Goal: Information Seeking & Learning: Learn about a topic

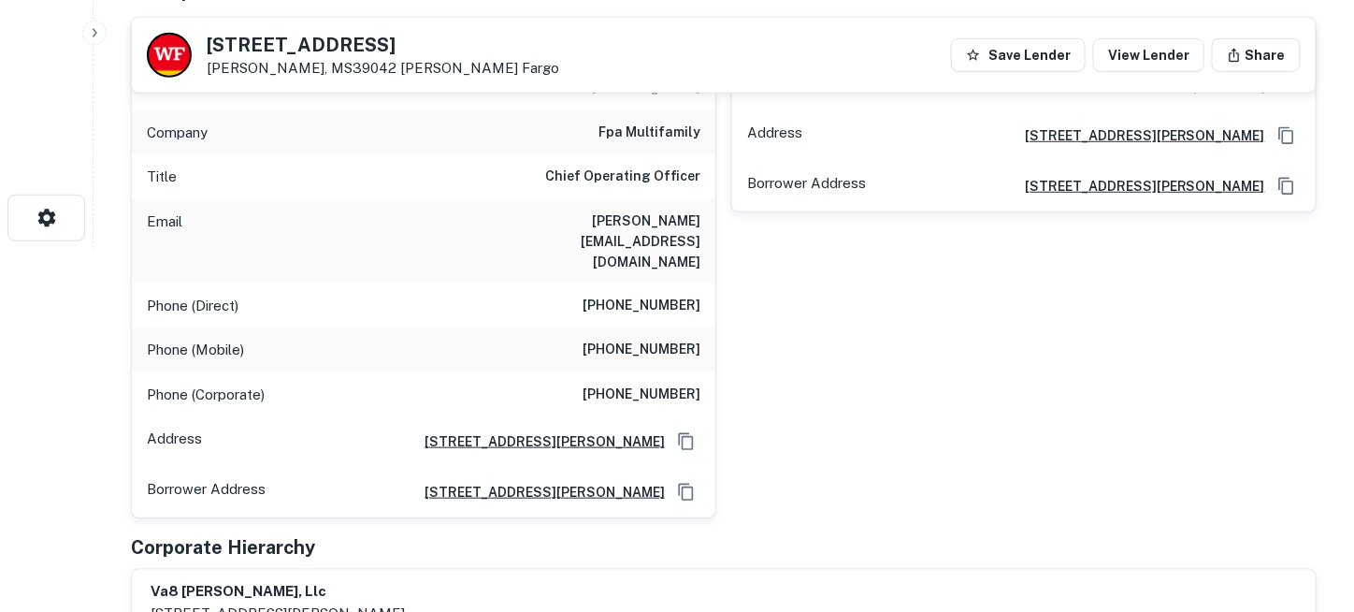
scroll to position [281, 0]
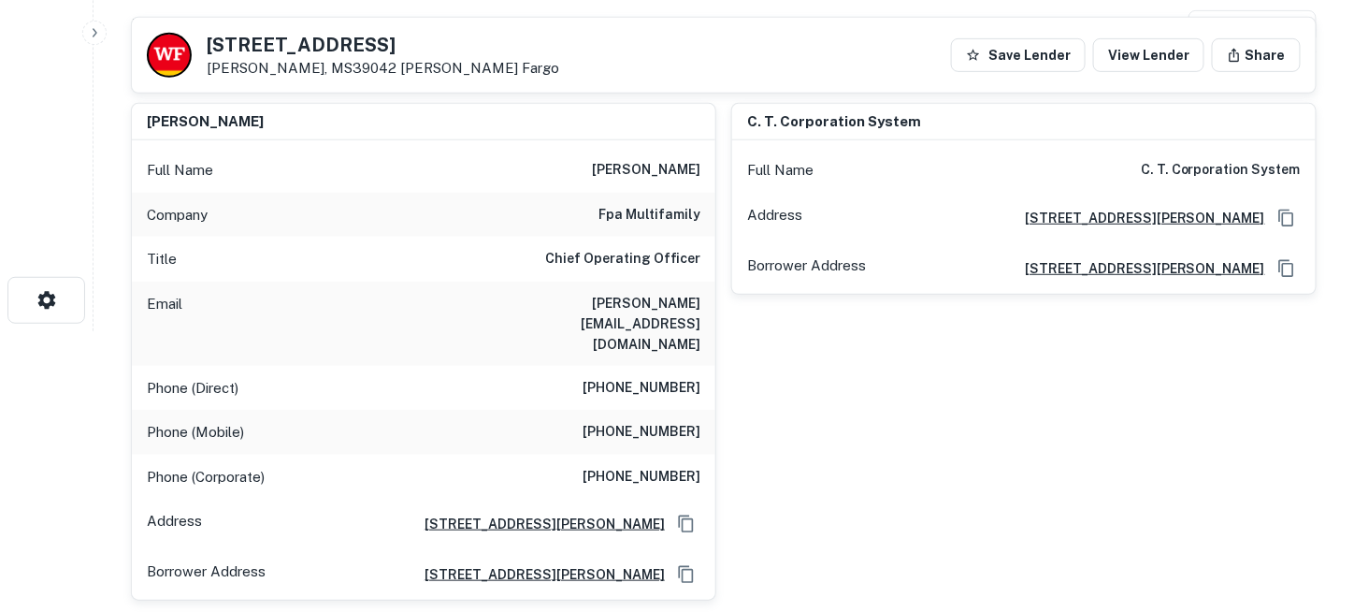
click at [355, 281] on div "Email [PERSON_NAME][EMAIL_ADDRESS][DOMAIN_NAME]" at bounding box center [424, 323] width 584 height 84
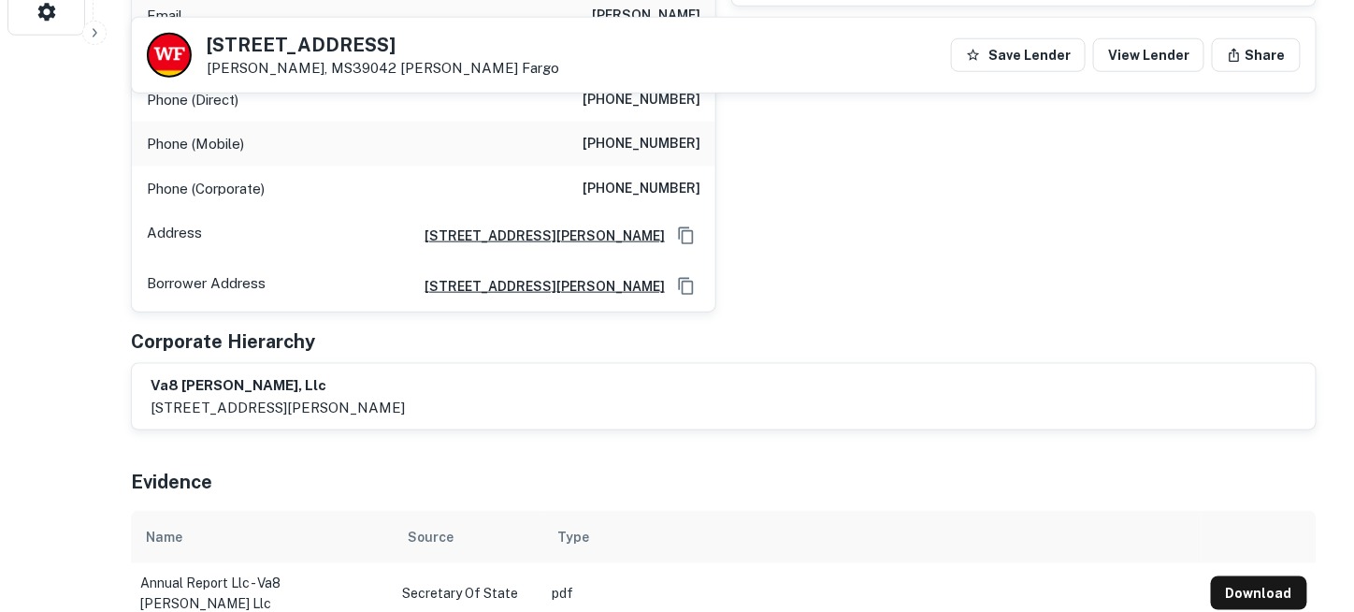
scroll to position [374, 0]
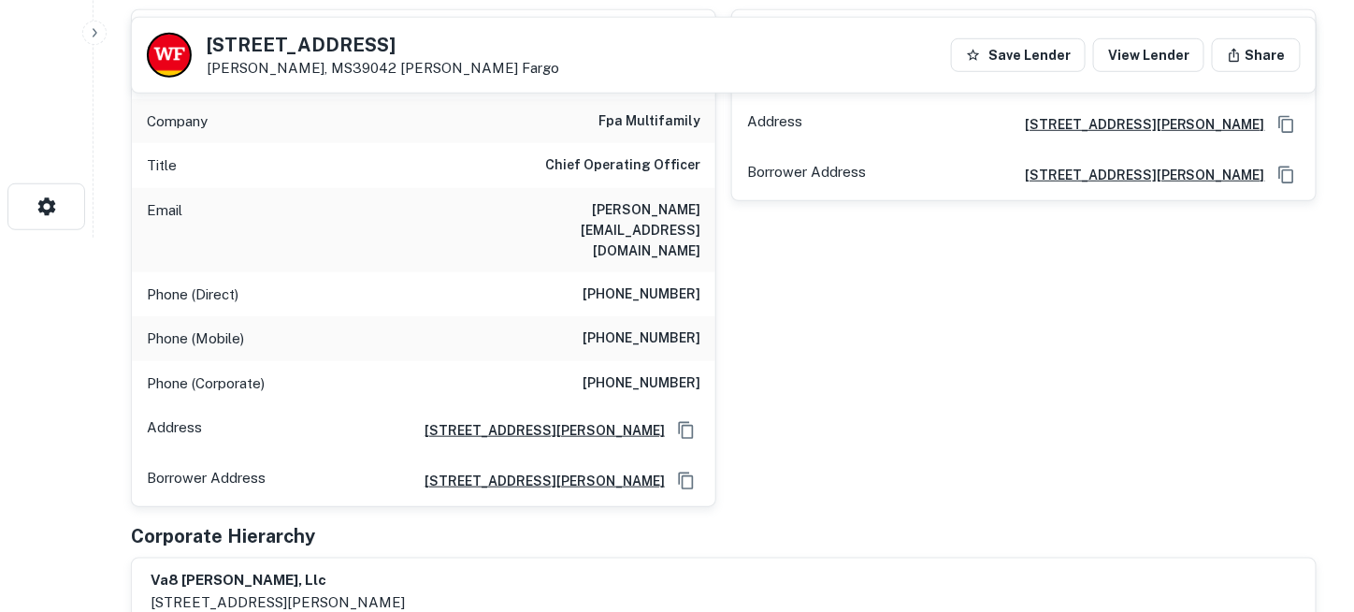
click at [850, 326] on div "c. t. corporation system Full Name c. t. corporation system Address [STREET_ADD…" at bounding box center [1016, 250] width 600 height 513
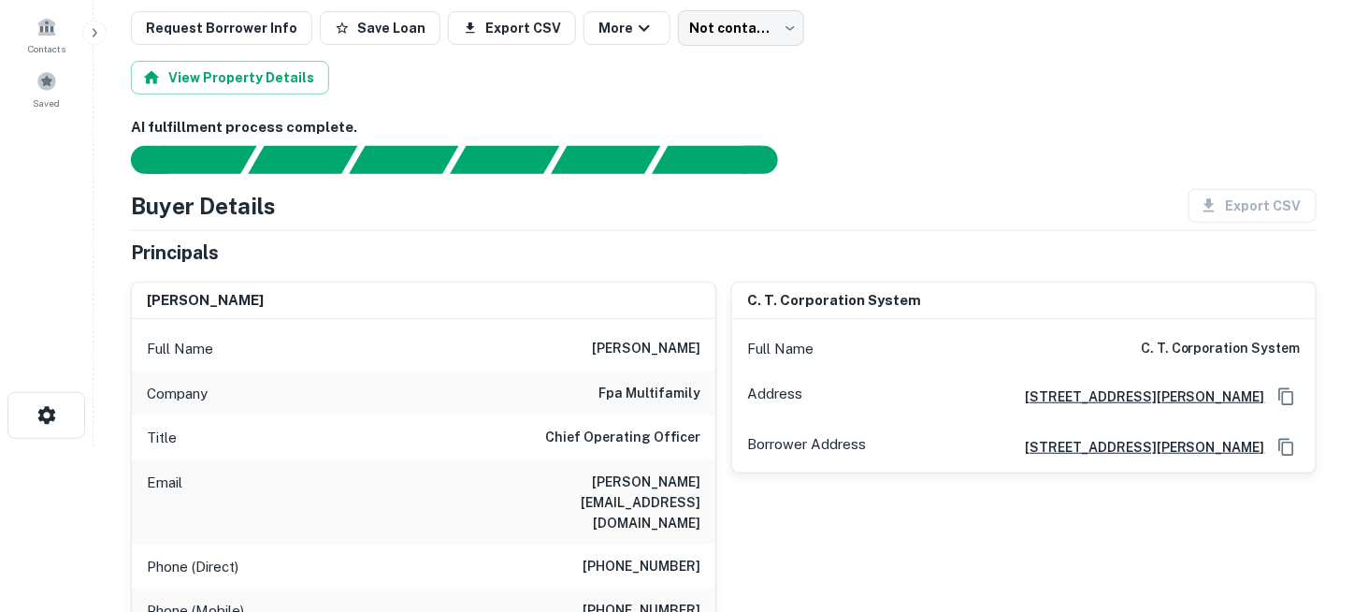
scroll to position [187, 0]
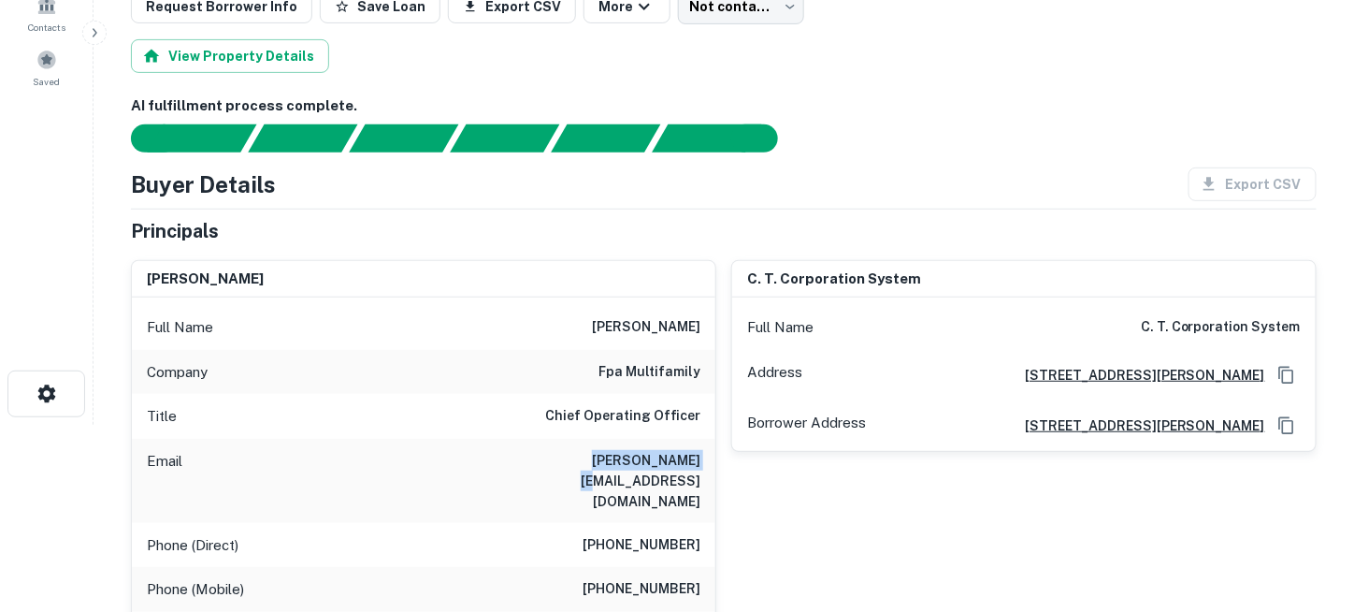
drag, startPoint x: 587, startPoint y: 457, endPoint x: 695, endPoint y: 458, distance: 107.6
click at [696, 458] on div "Email [PERSON_NAME][EMAIL_ADDRESS][DOMAIN_NAME]" at bounding box center [424, 481] width 584 height 84
copy h6 "[PERSON_NAME][EMAIL_ADDRESS][DOMAIN_NAME]"
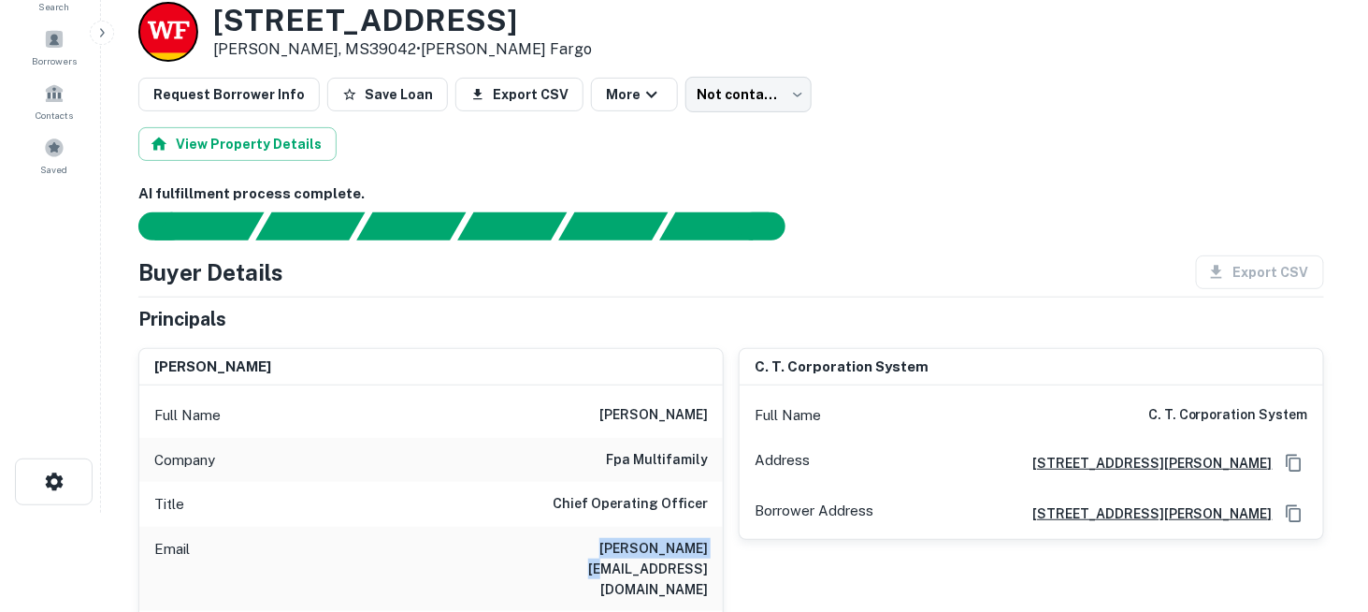
scroll to position [0, 0]
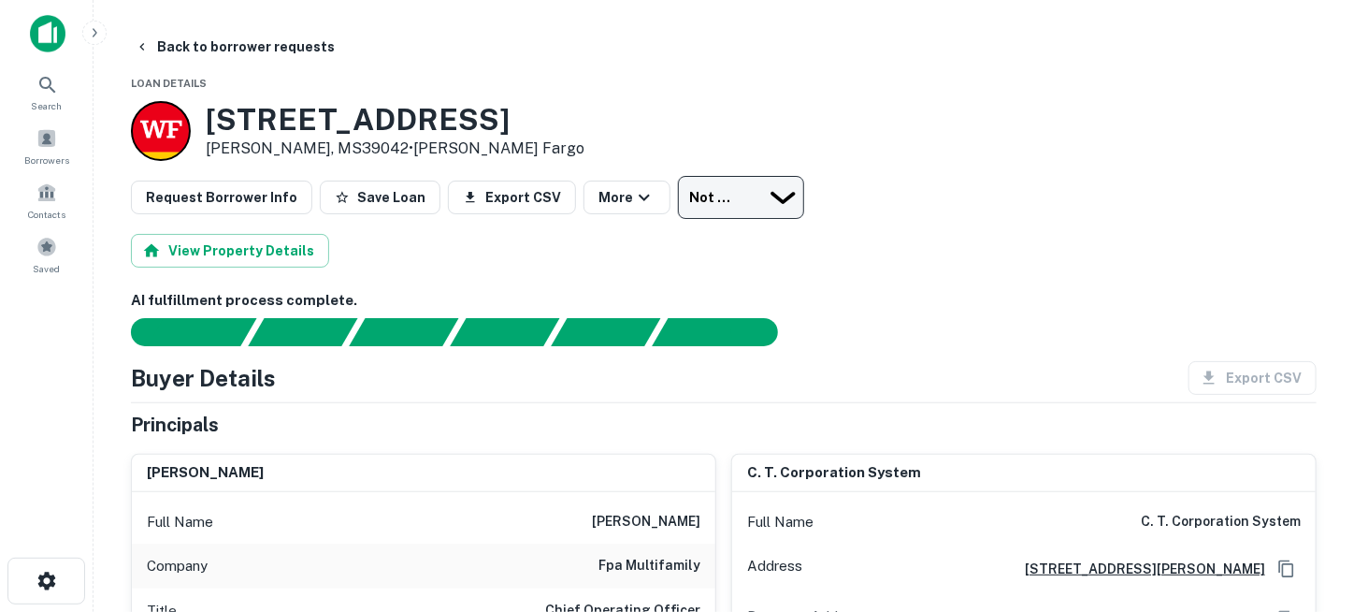
click at [705, 195] on body "Search Borrowers Contacts Saved Back to borrower requests Loan Details [STREET_…" at bounding box center [684, 306] width 1368 height 612
type input "*********"
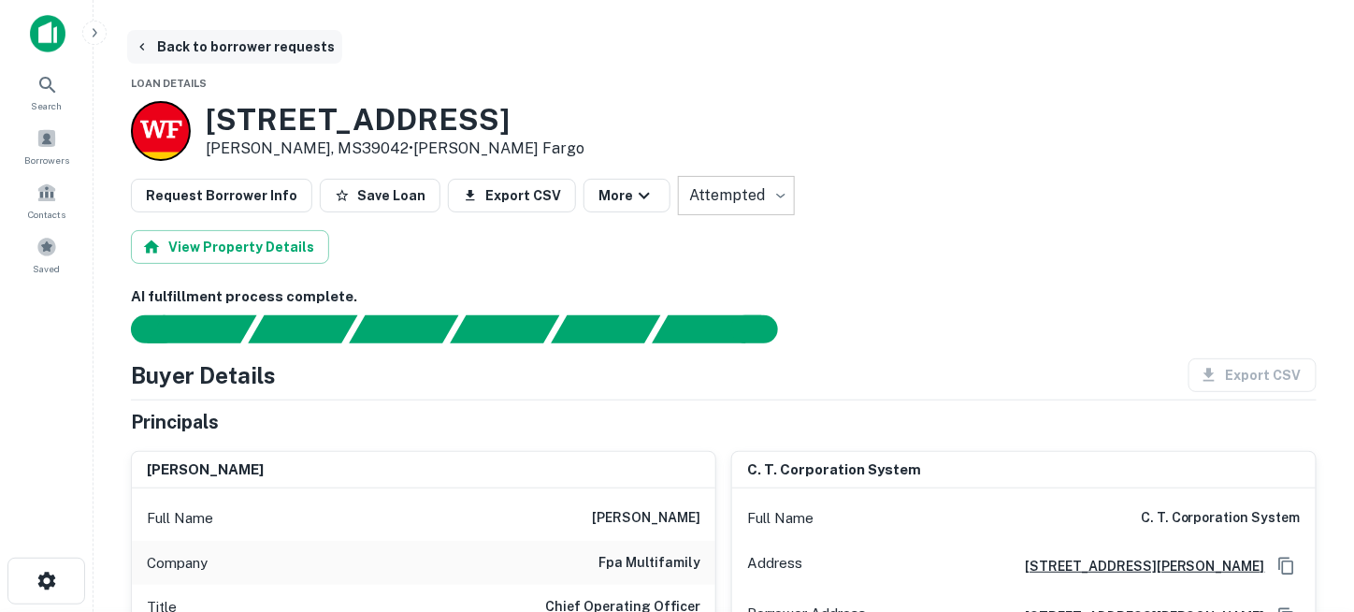
click at [147, 48] on icon "button" at bounding box center [142, 46] width 15 height 15
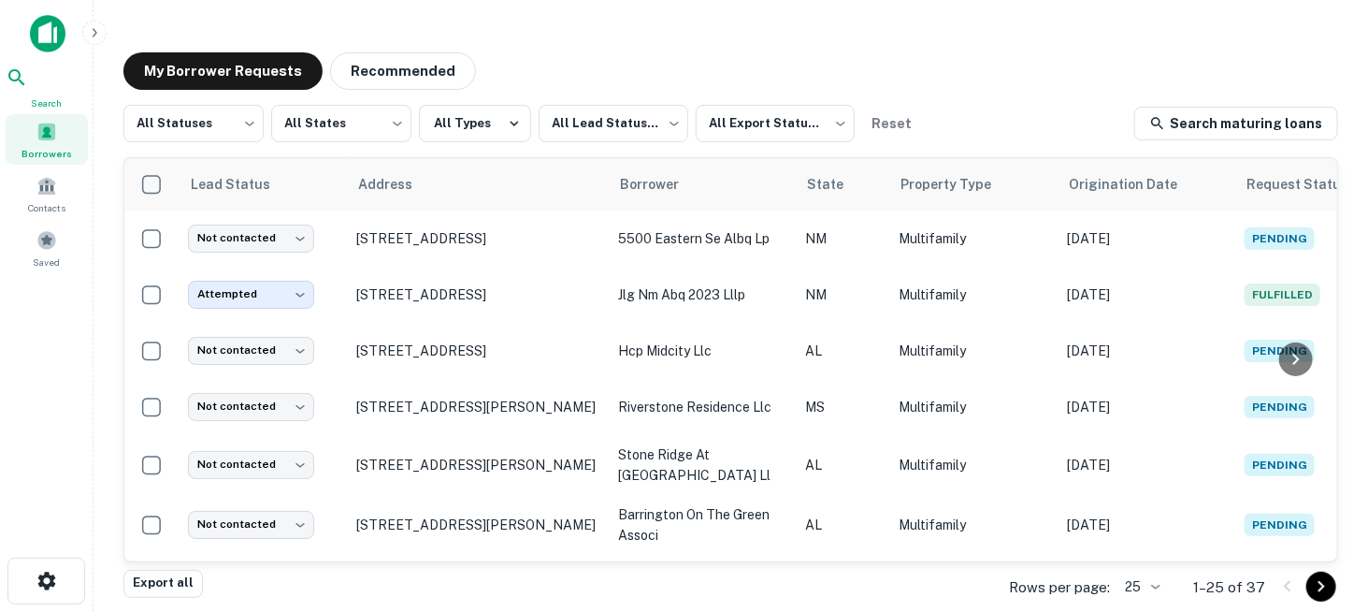
click at [47, 100] on span "Search" at bounding box center [47, 102] width 82 height 15
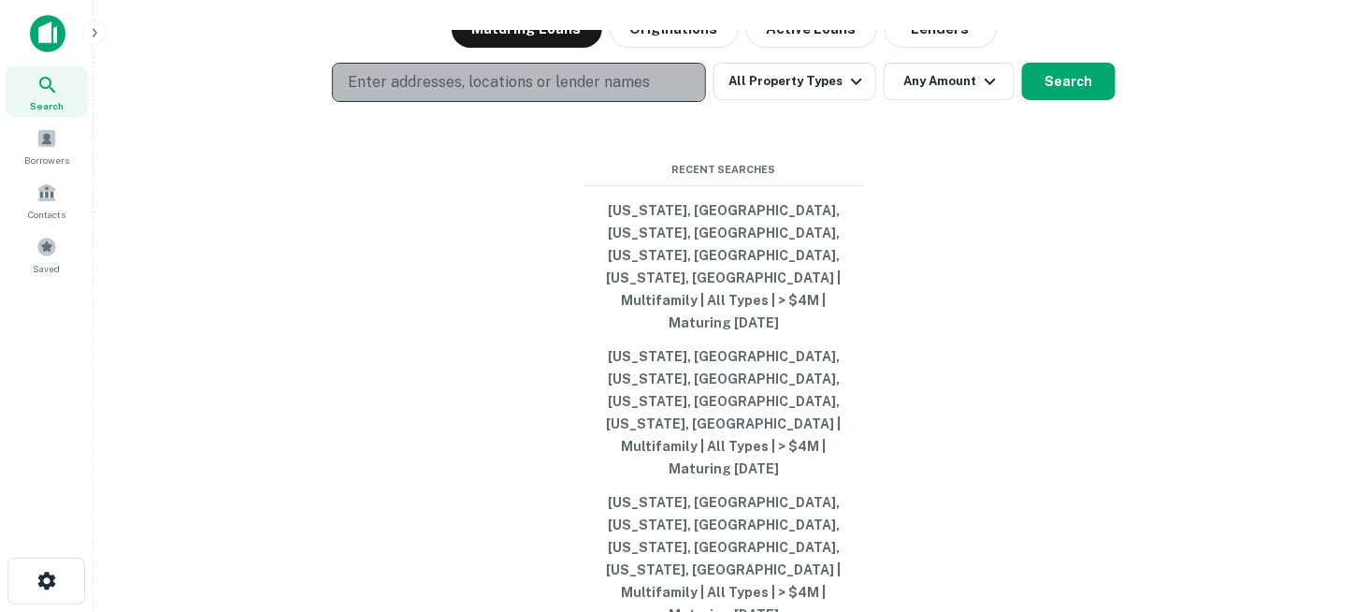
click at [637, 94] on p "Enter addresses, locations or lender names" at bounding box center [499, 82] width 302 height 22
click at [644, 94] on p "Enter addresses, locations or lender names" at bounding box center [499, 82] width 302 height 22
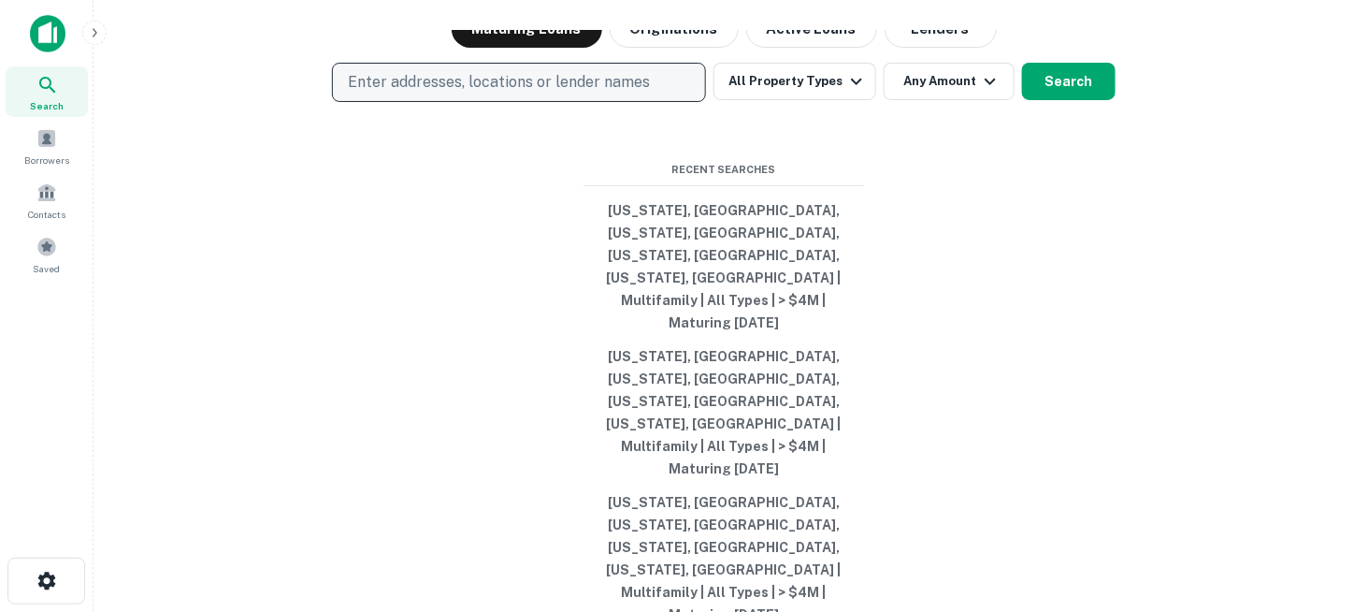
click at [645, 94] on p "Enter addresses, locations or lender names" at bounding box center [499, 82] width 302 height 22
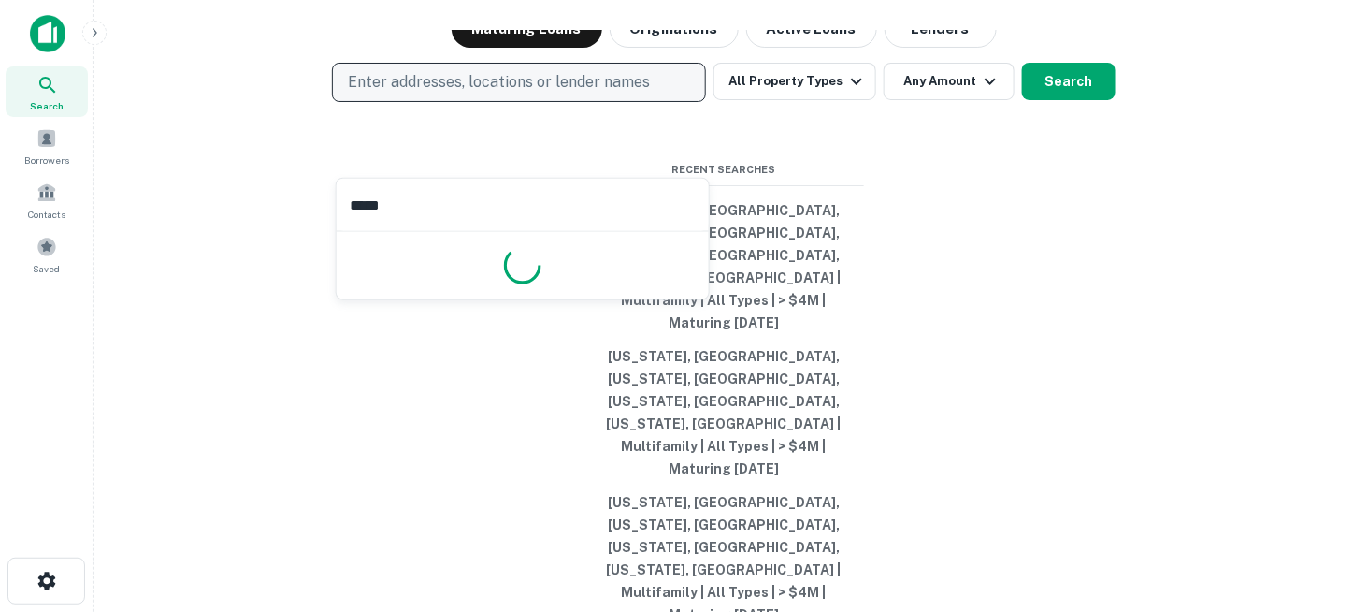
type input "******"
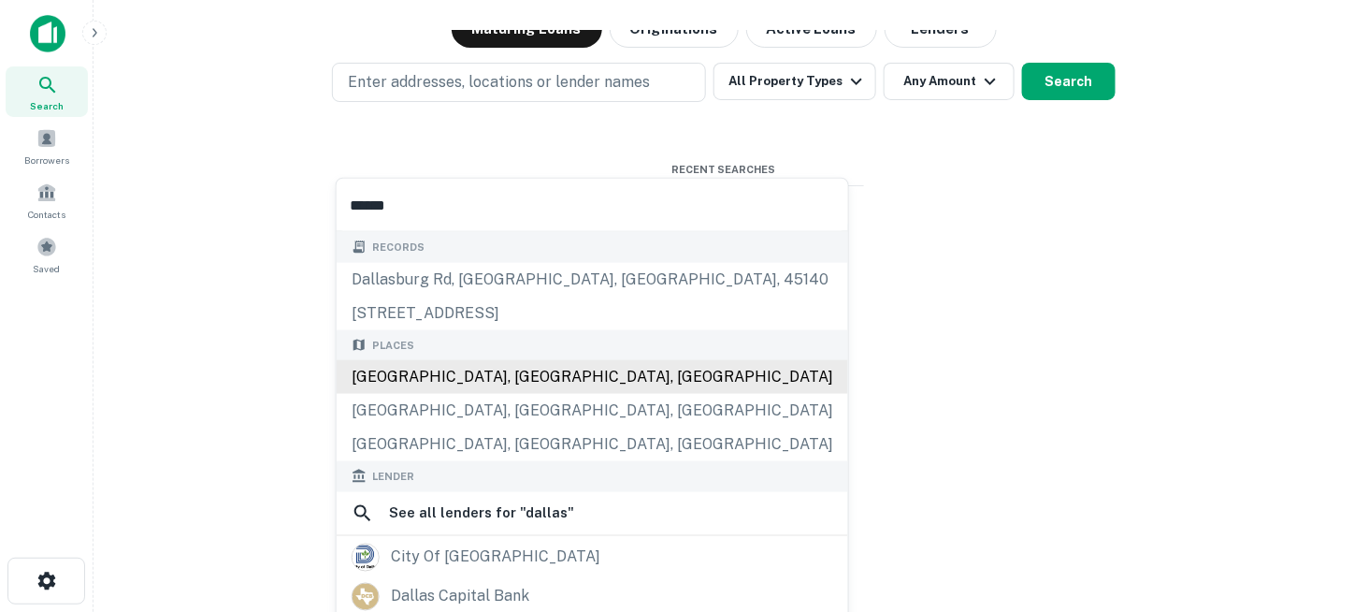
click at [487, 363] on div "[GEOGRAPHIC_DATA], [GEOGRAPHIC_DATA], [GEOGRAPHIC_DATA]" at bounding box center [593, 377] width 512 height 34
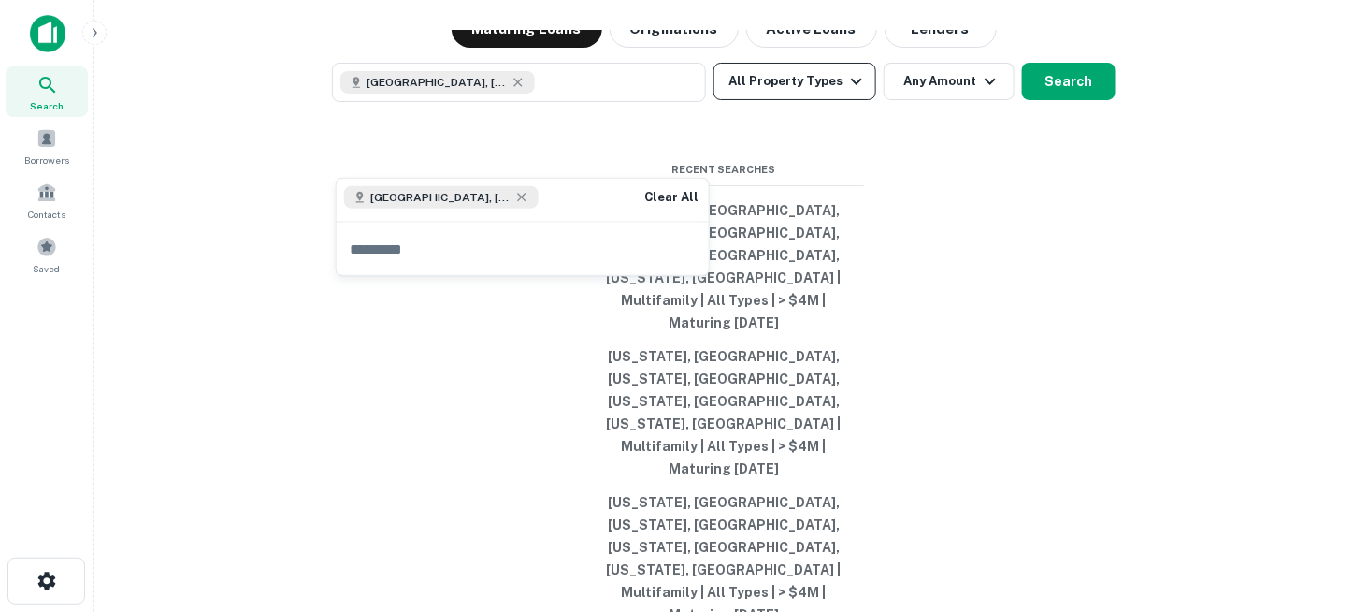
click at [845, 93] on icon "button" at bounding box center [856, 81] width 22 height 22
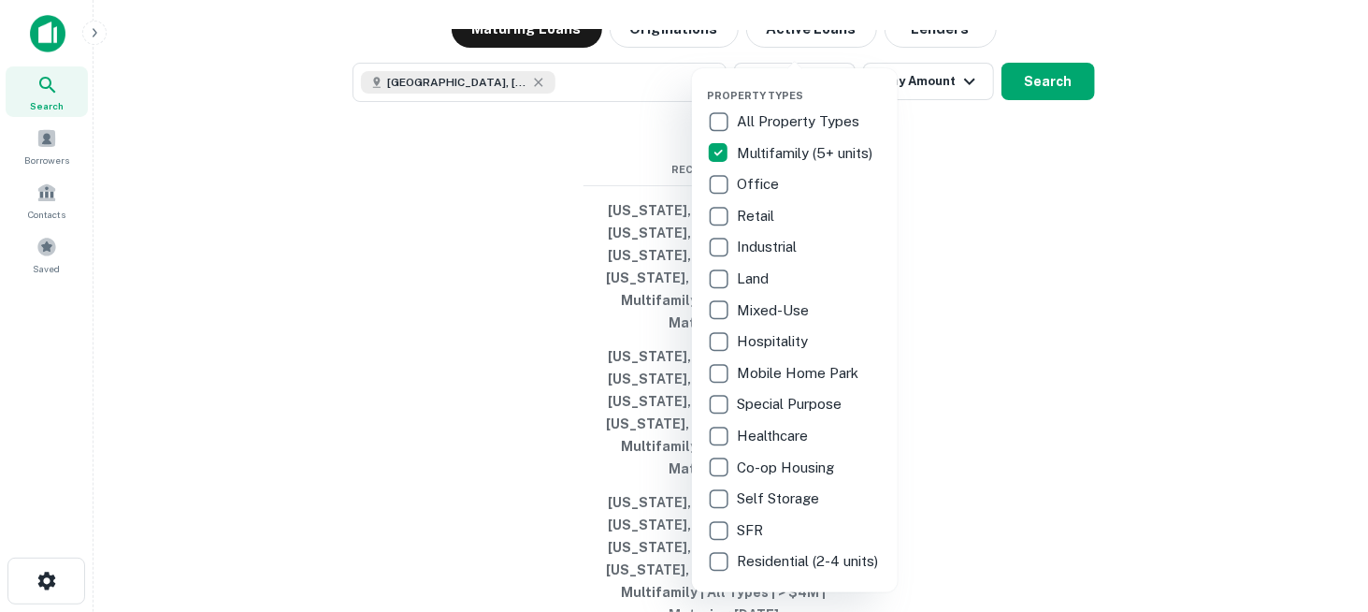
click at [969, 227] on div at bounding box center [684, 306] width 1368 height 612
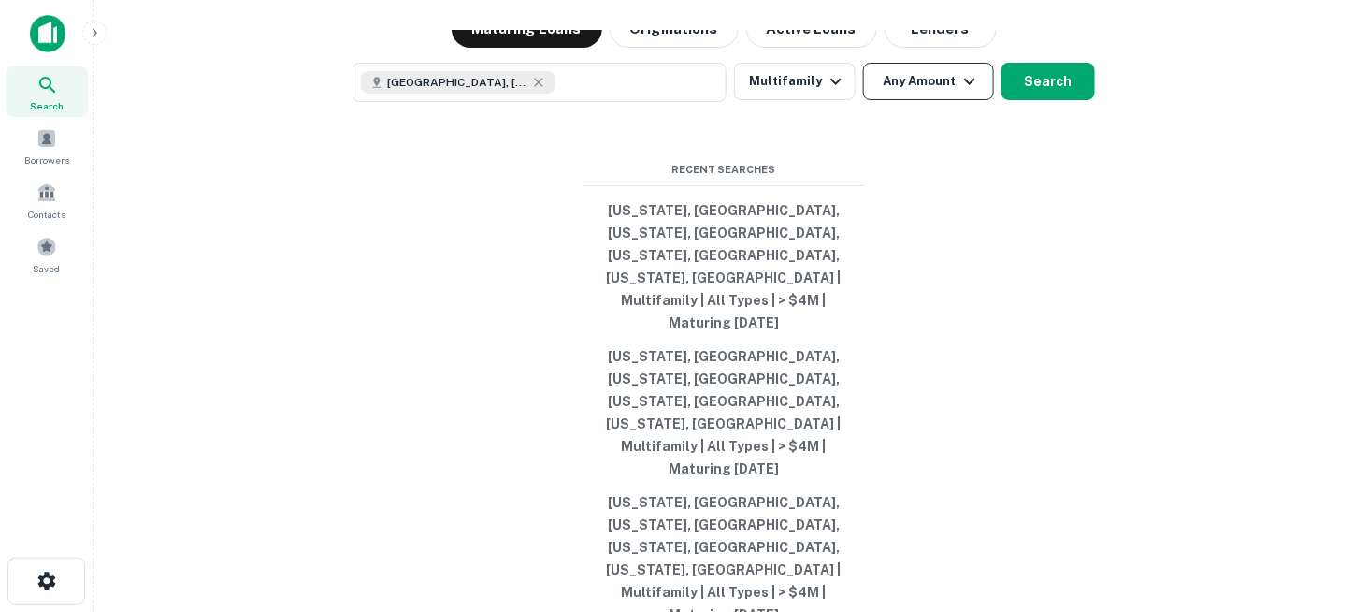
click at [935, 100] on button "Any Amount" at bounding box center [928, 81] width 131 height 37
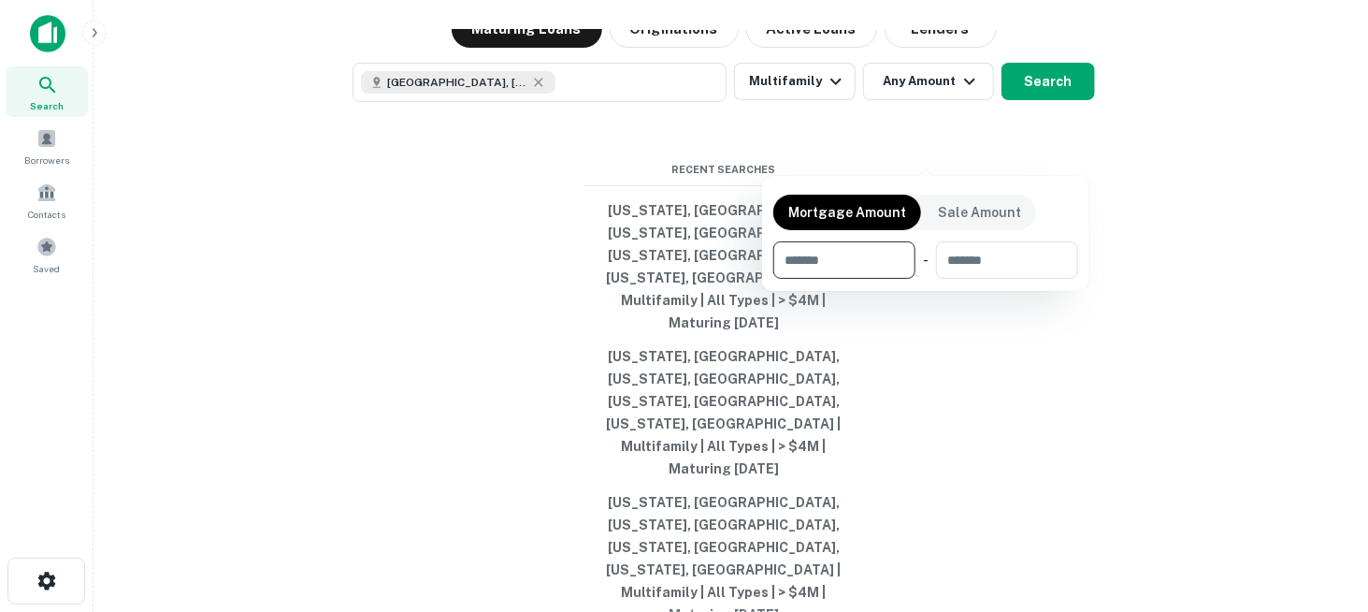
click at [858, 256] on input "number" at bounding box center [837, 259] width 129 height 37
type input "*"
type input "*******"
click at [955, 375] on div at bounding box center [684, 306] width 1368 height 612
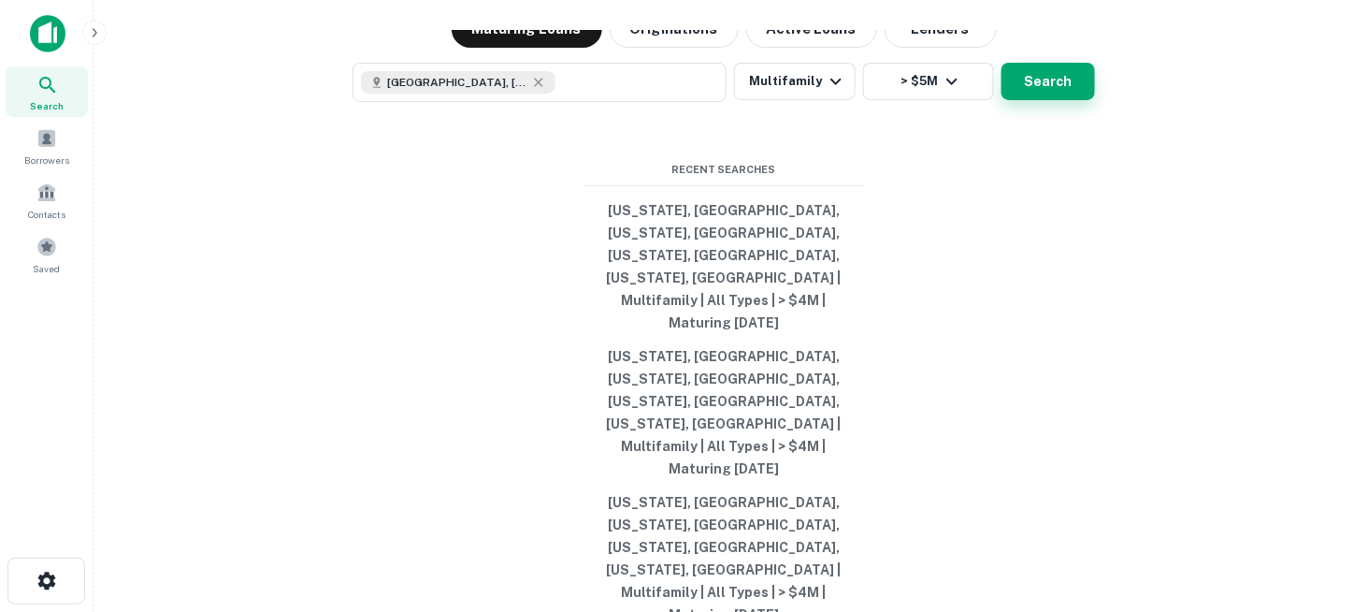
click at [1039, 100] on button "Search" at bounding box center [1049, 81] width 94 height 37
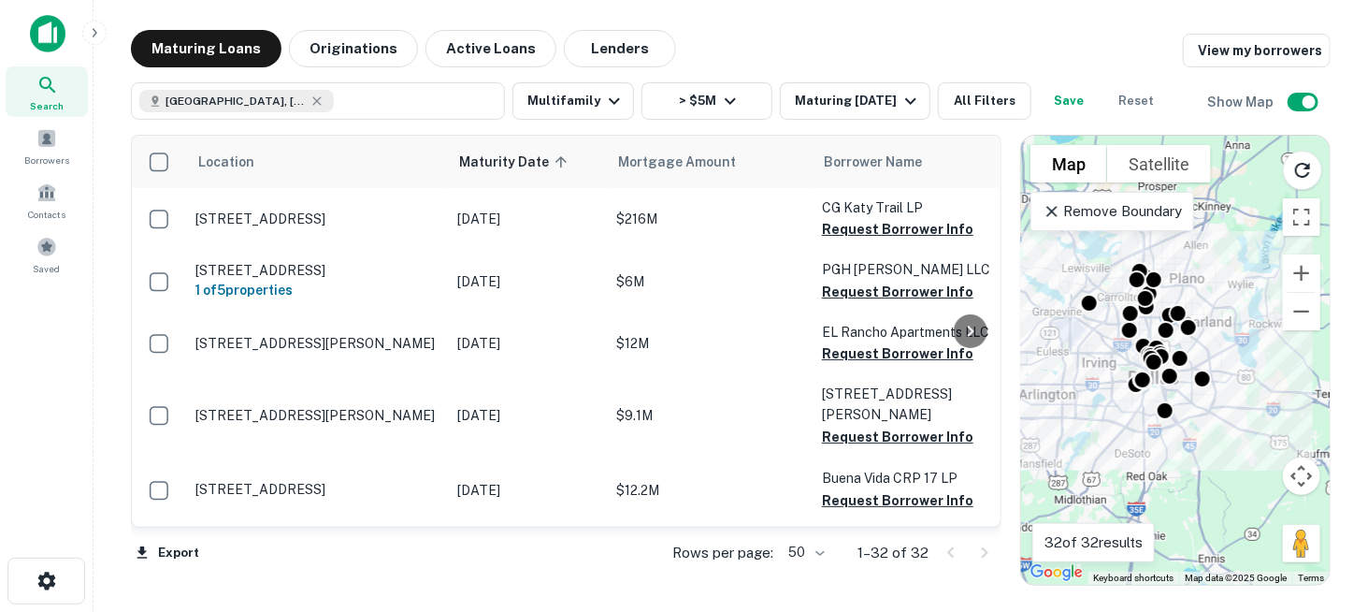
click at [1053, 218] on icon at bounding box center [1052, 211] width 19 height 19
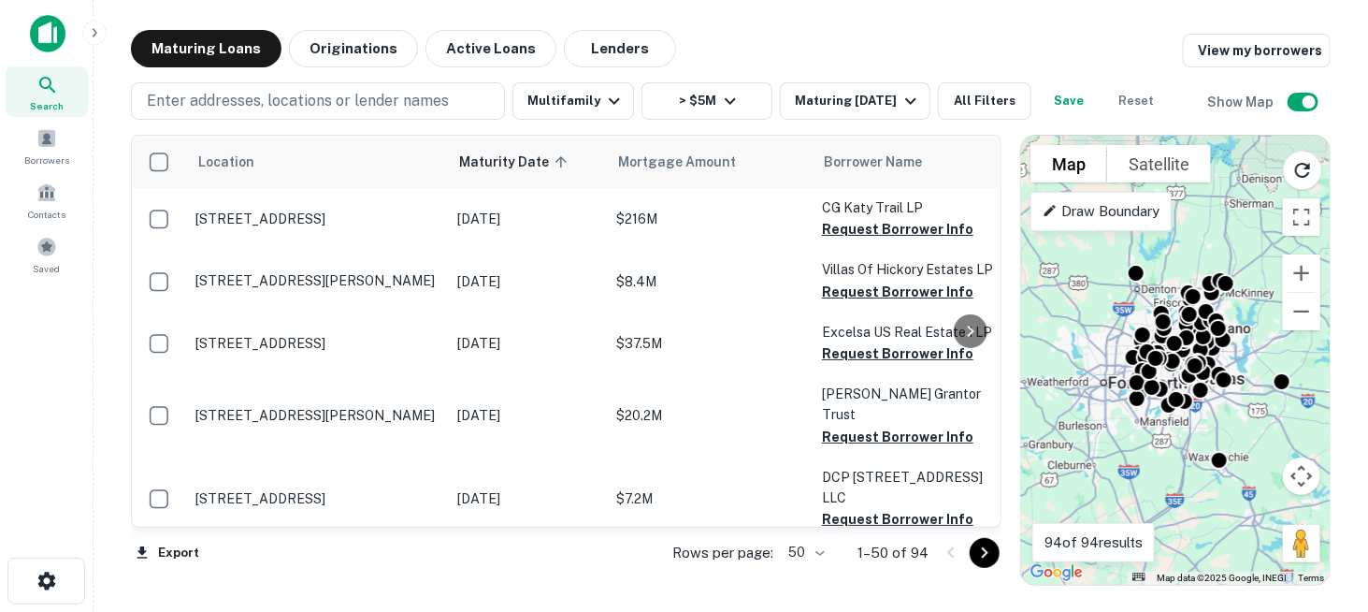
click at [1097, 210] on p "Draw Boundary" at bounding box center [1101, 211] width 117 height 22
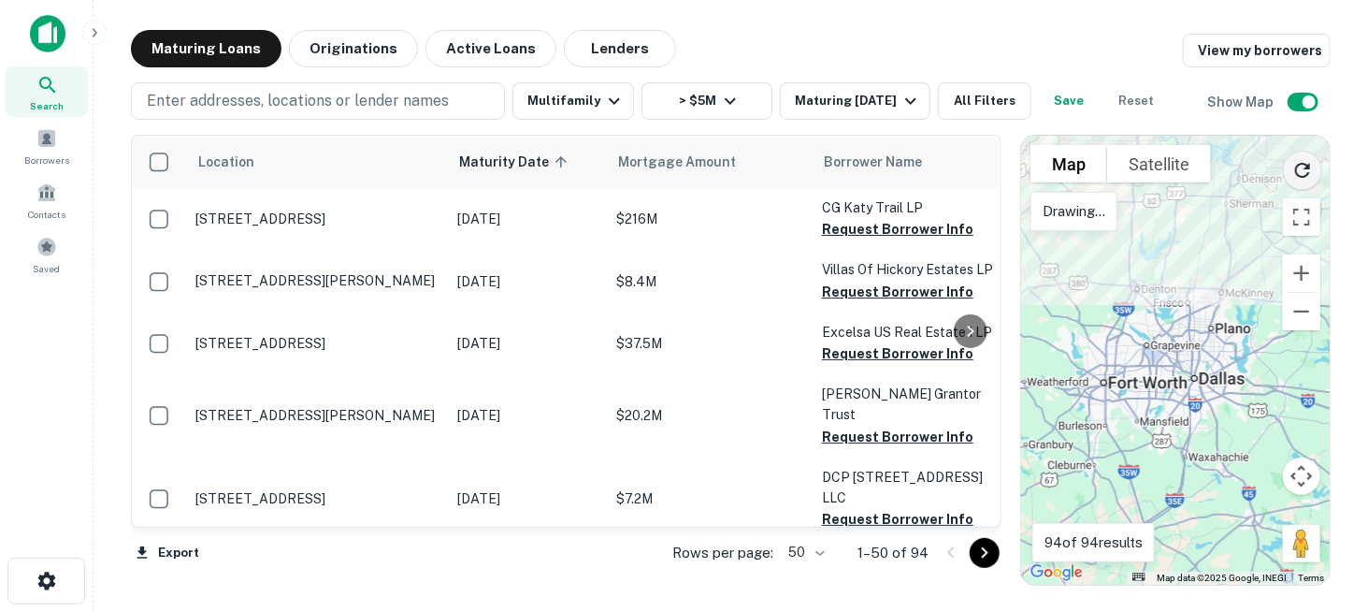
click at [1308, 174] on icon "Reload search area" at bounding box center [1302, 170] width 15 height 15
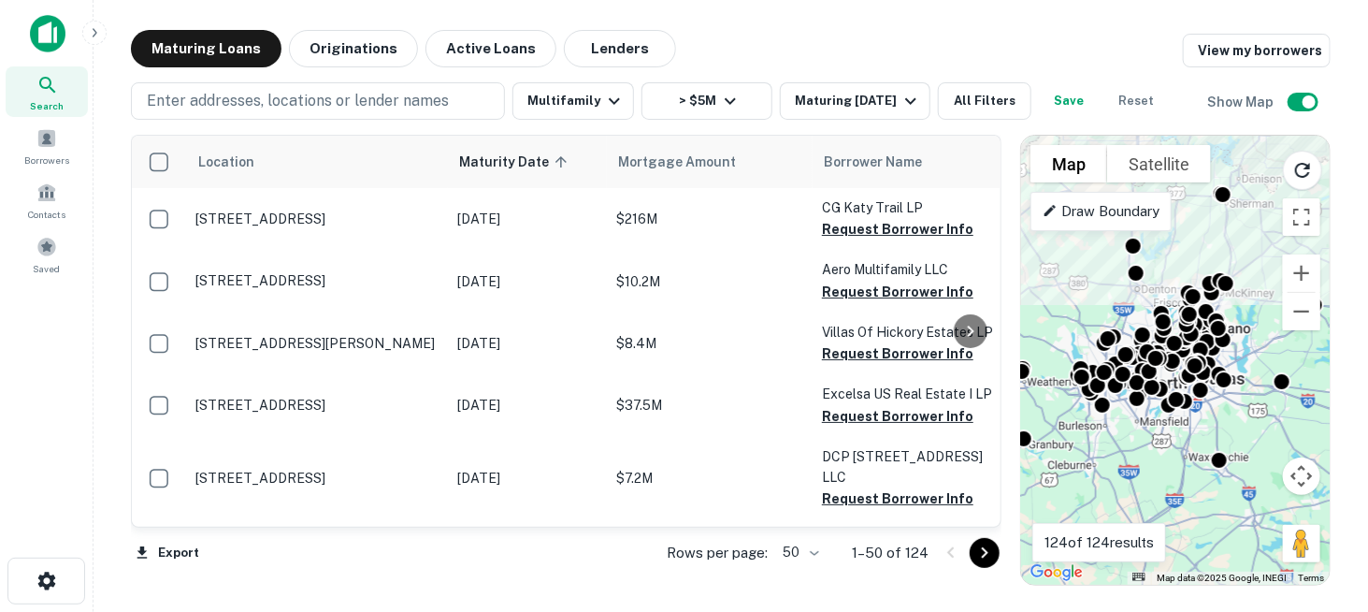
click at [1125, 227] on div "Draw Boundary" at bounding box center [1101, 211] width 141 height 39
click at [1291, 173] on button "Reload search area" at bounding box center [1302, 170] width 39 height 39
click at [1090, 212] on p "Drawing..." at bounding box center [1074, 211] width 63 height 22
click at [1087, 272] on div "To activate drag with keyboard, press Alt + Enter. Once in keyboard drag state,…" at bounding box center [1175, 360] width 309 height 449
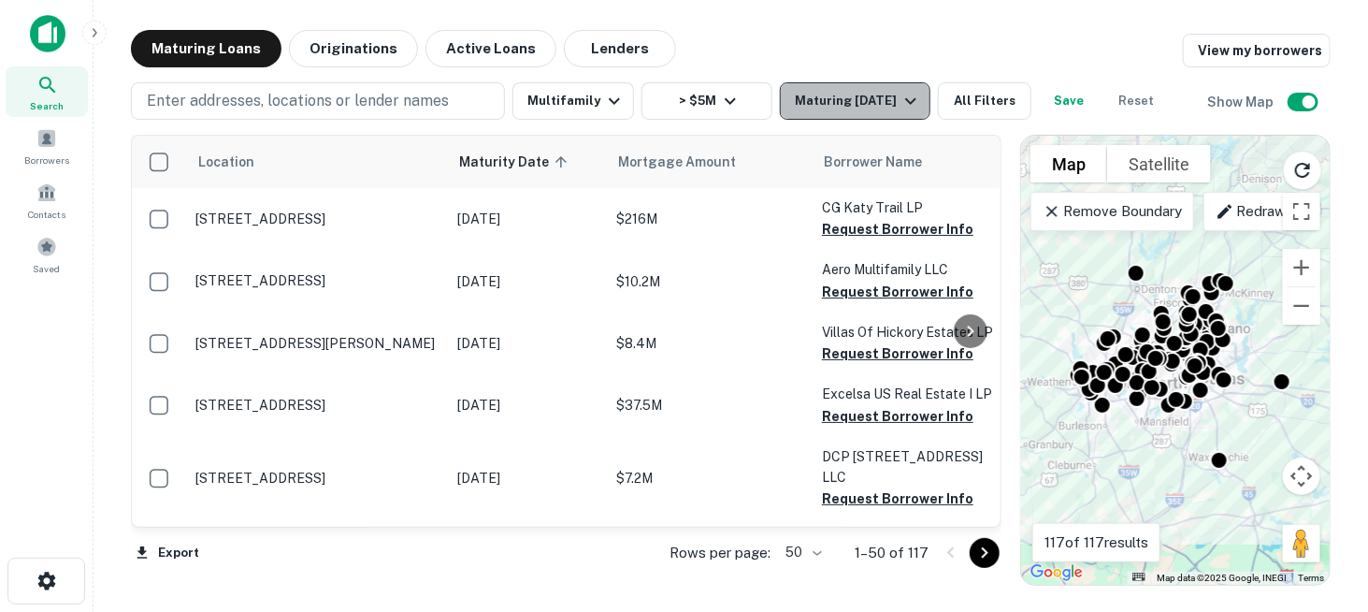
click at [813, 104] on div "Maturing In 1 Year" at bounding box center [858, 101] width 127 height 22
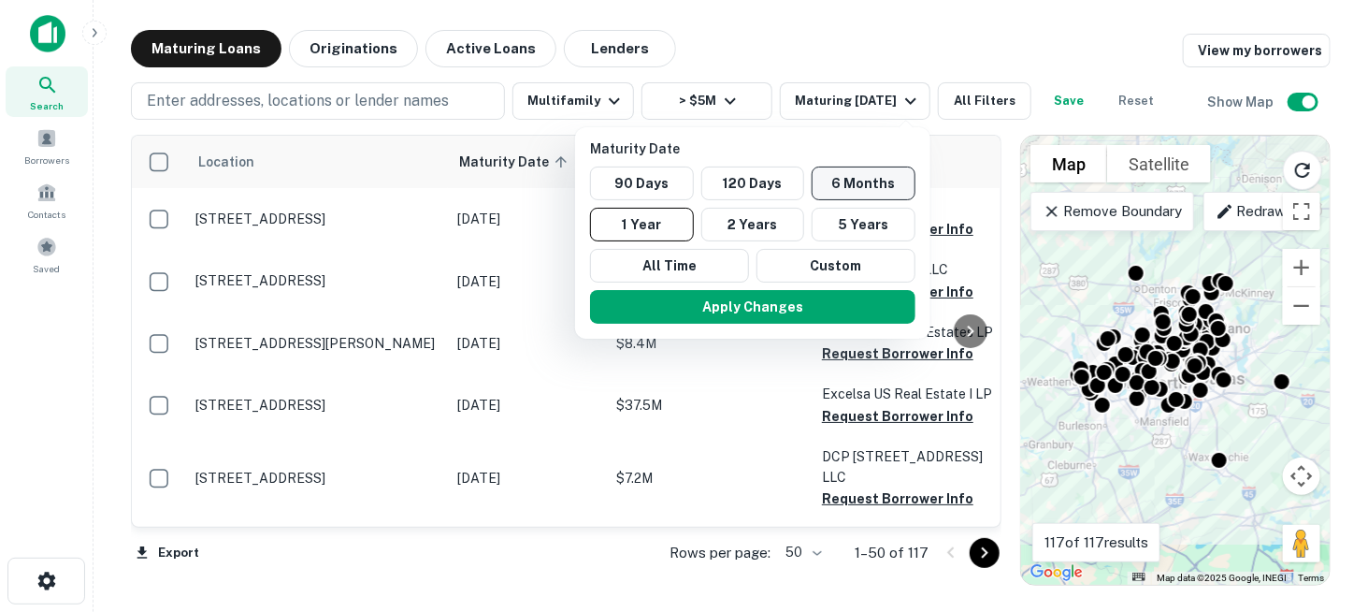
click at [843, 181] on button "6 Months" at bounding box center [864, 183] width 104 height 34
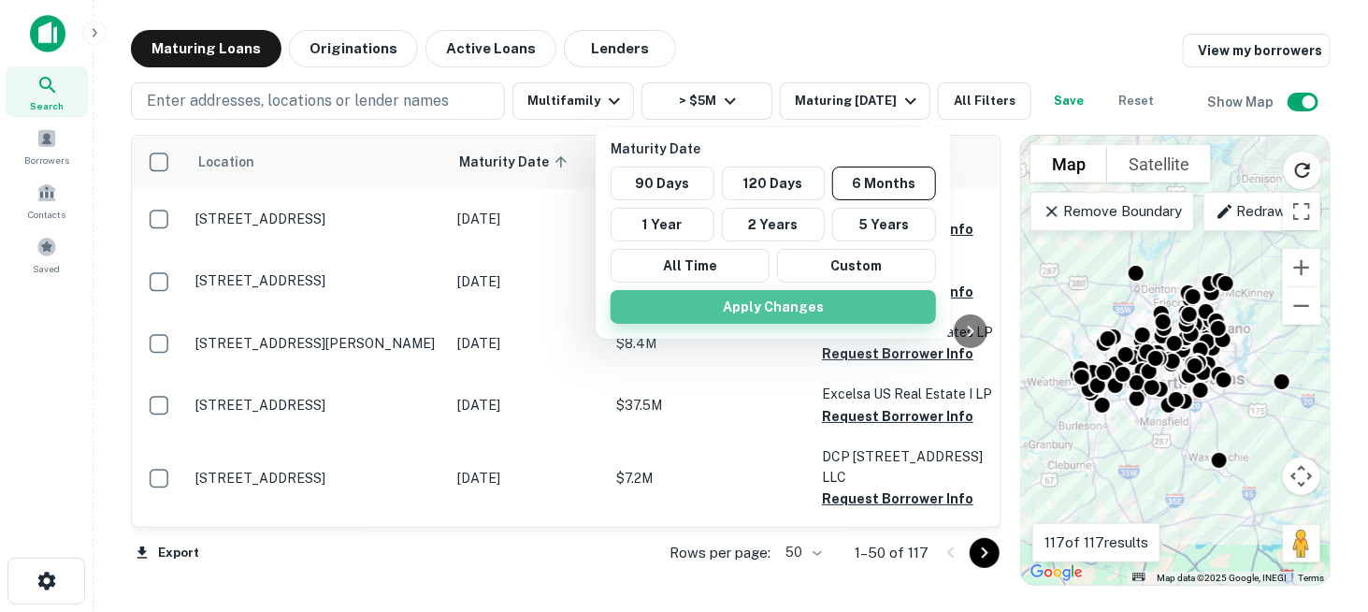
click at [801, 295] on button "Apply Changes" at bounding box center [773, 307] width 325 height 34
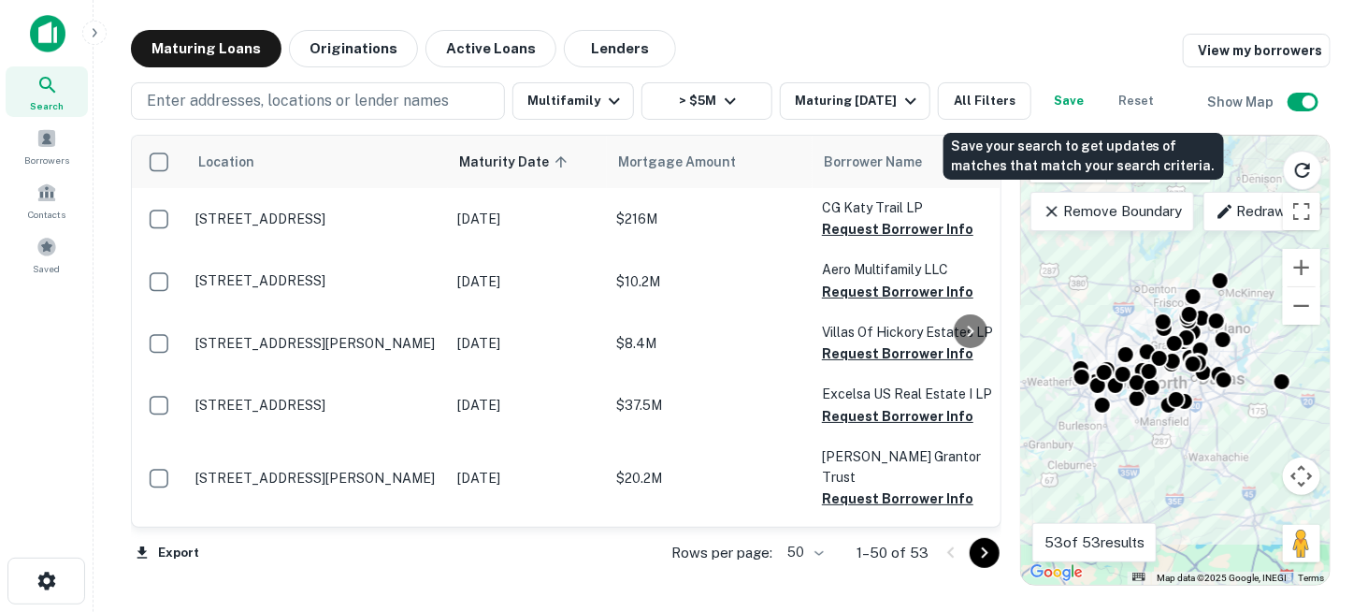
click at [1074, 100] on button "Save" at bounding box center [1069, 100] width 60 height 37
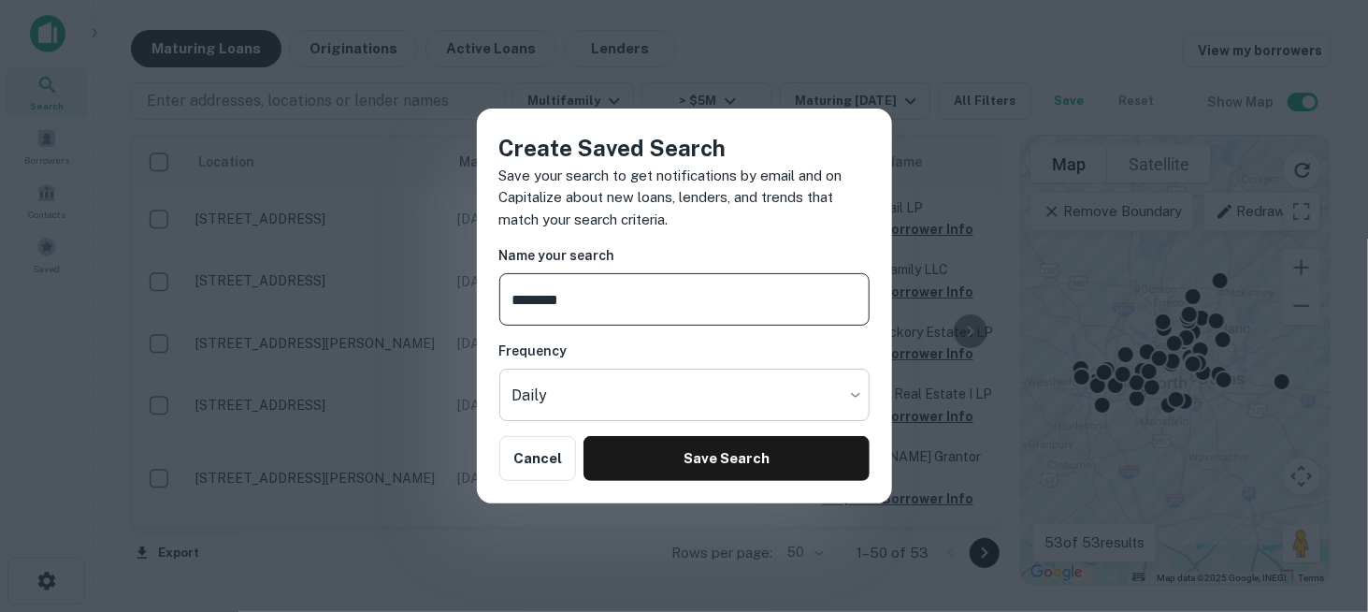
type input "********"
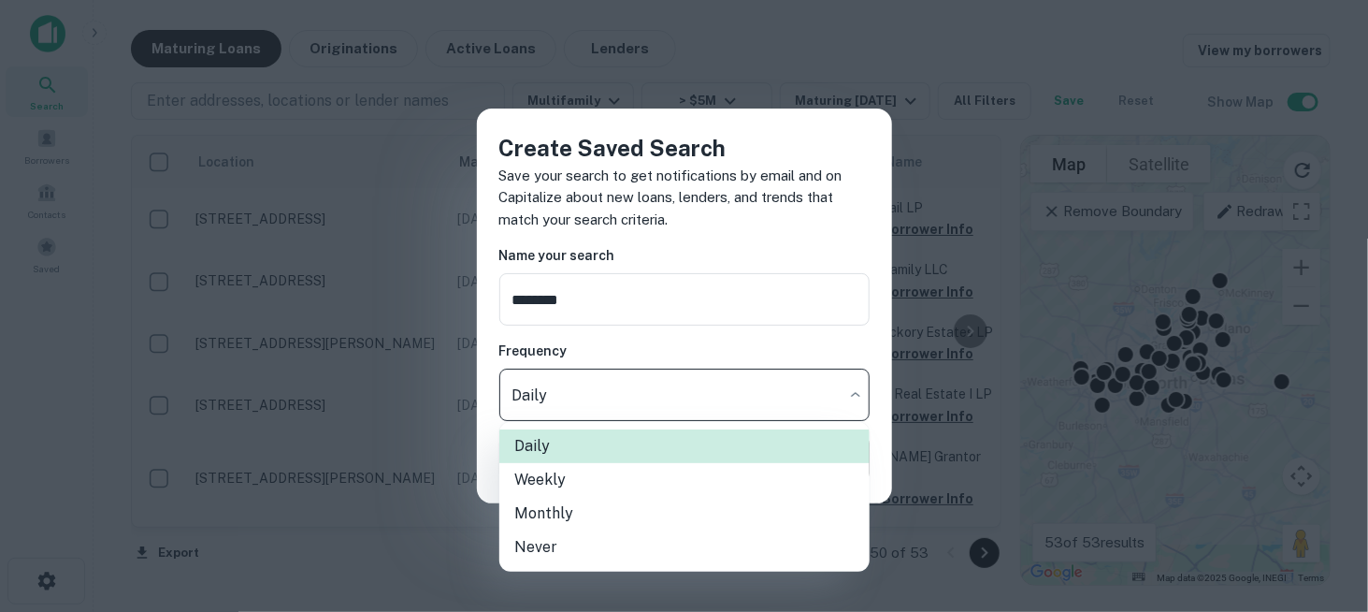
click at [642, 398] on body "Search Borrowers Contacts Saved Maturing Loans Originations Active Loans Lender…" at bounding box center [684, 306] width 1368 height 612
click at [583, 489] on li "Weekly" at bounding box center [684, 480] width 370 height 34
type input "******"
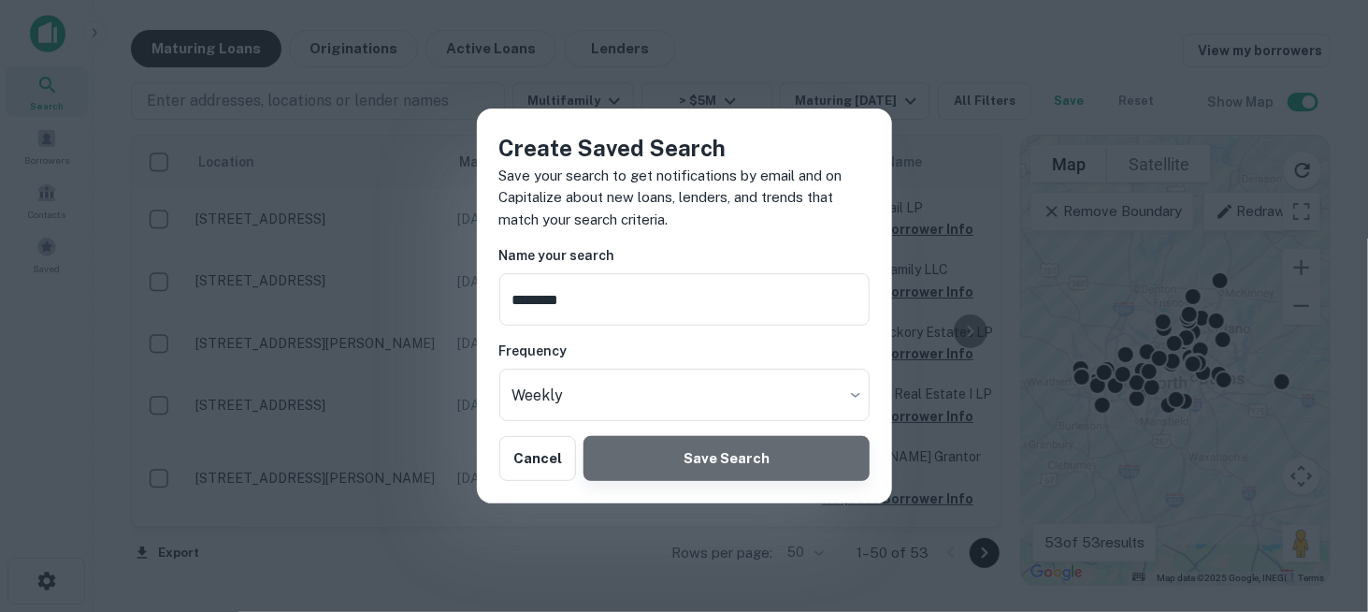
click at [733, 449] on button "Save Search" at bounding box center [726, 458] width 285 height 45
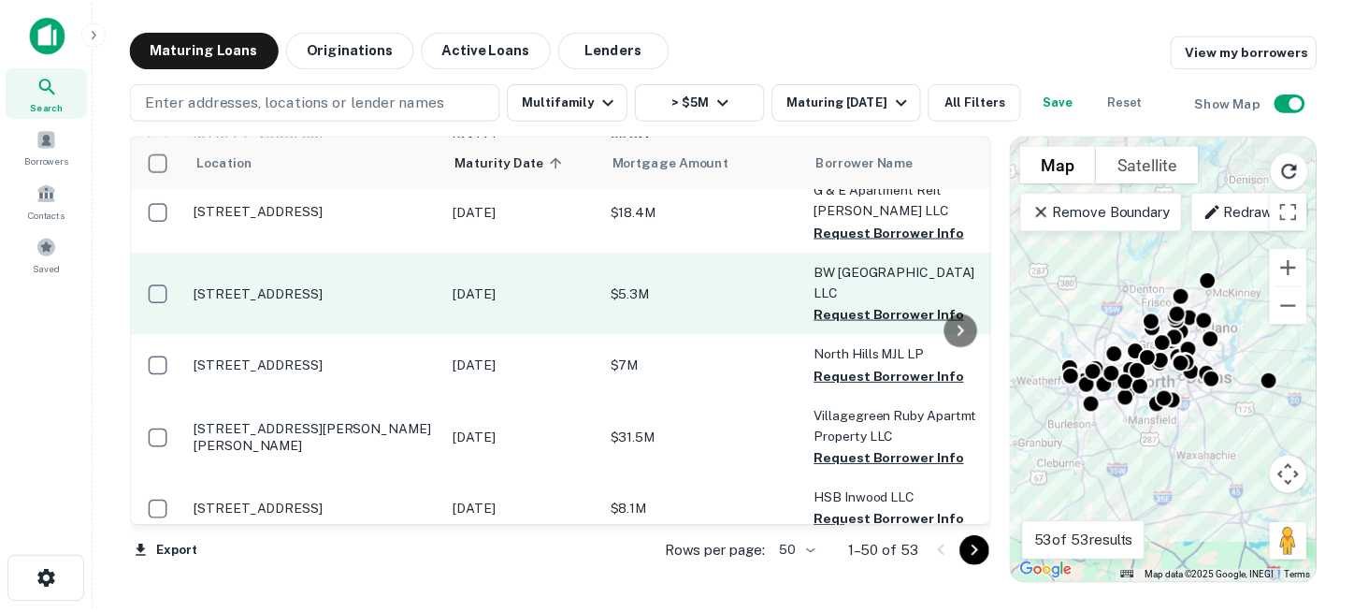
scroll to position [2432, 0]
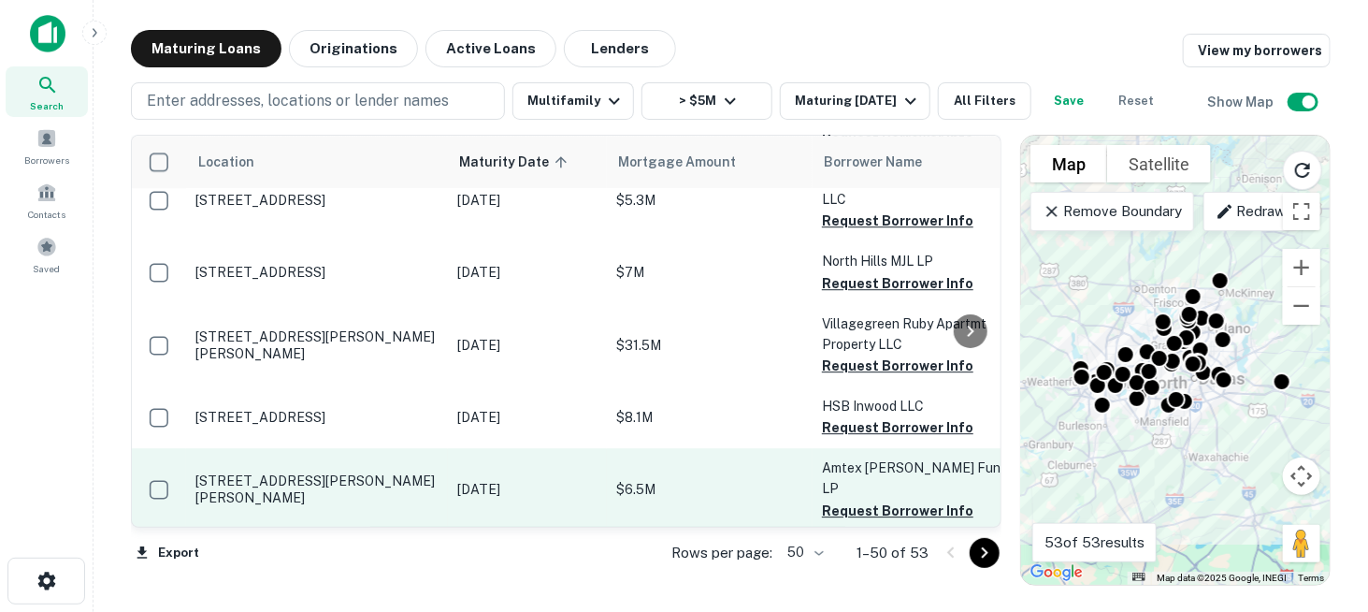
click at [325, 472] on p "1014 Lavon Dr Garland, TX75040" at bounding box center [316, 489] width 243 height 34
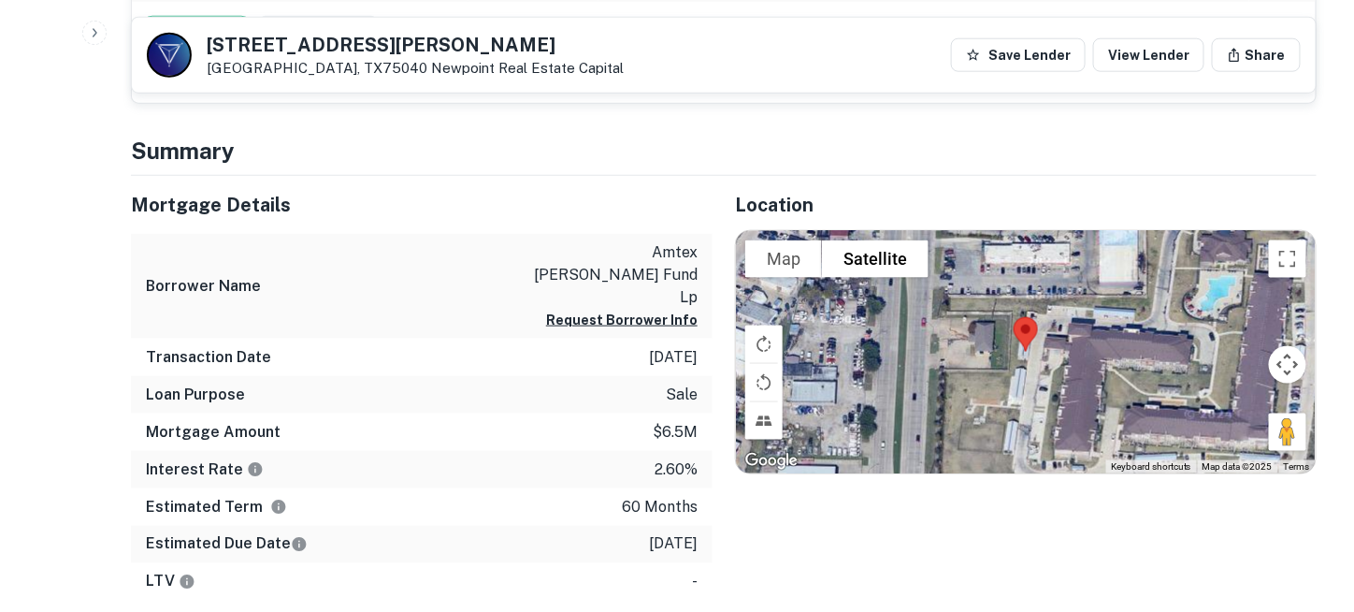
scroll to position [561, 0]
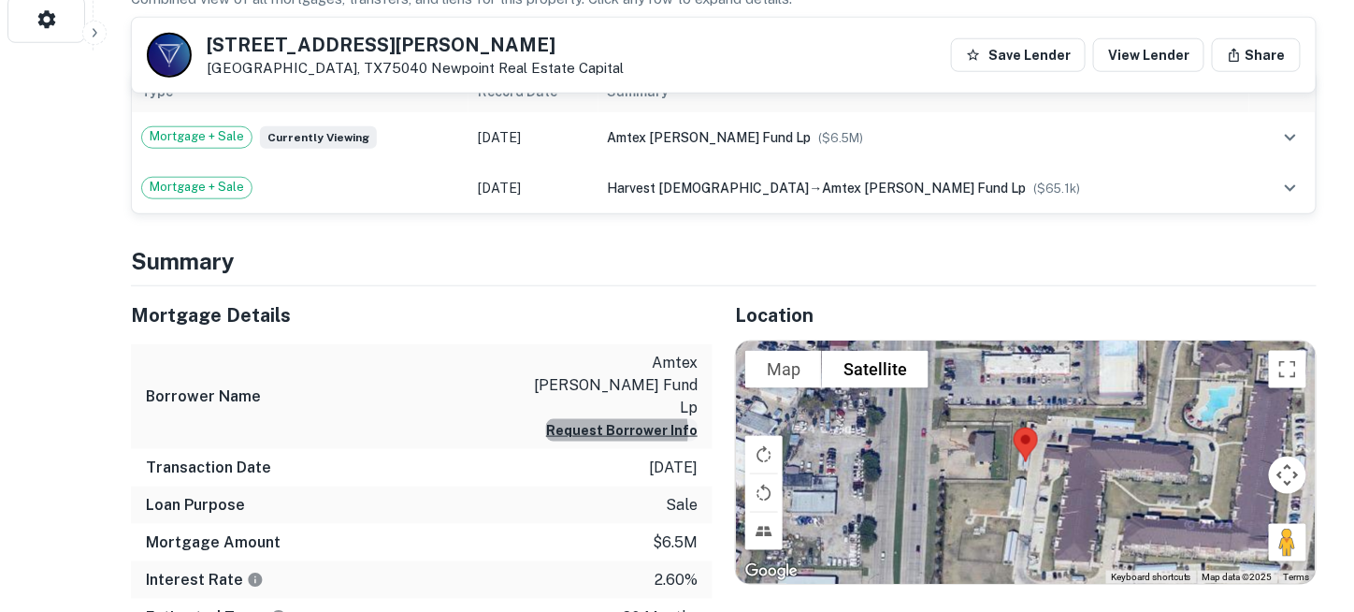
click at [616, 419] on button "Request Borrower Info" at bounding box center [622, 430] width 152 height 22
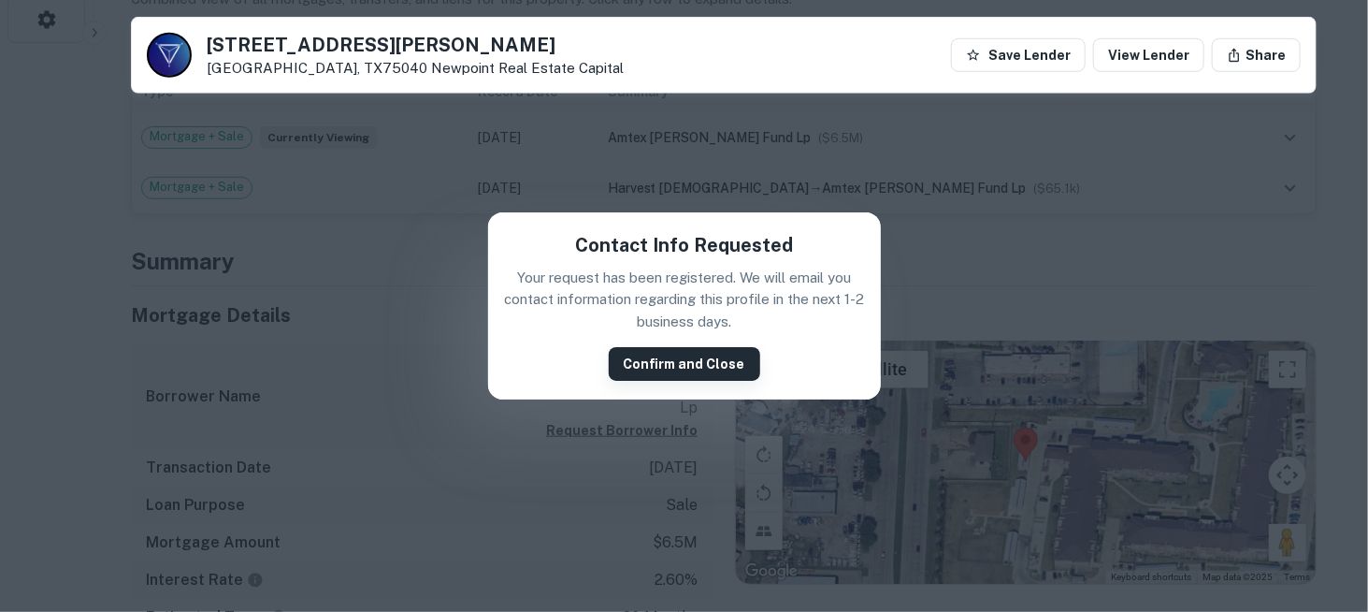
click at [668, 368] on button "Confirm and Close" at bounding box center [685, 364] width 152 height 34
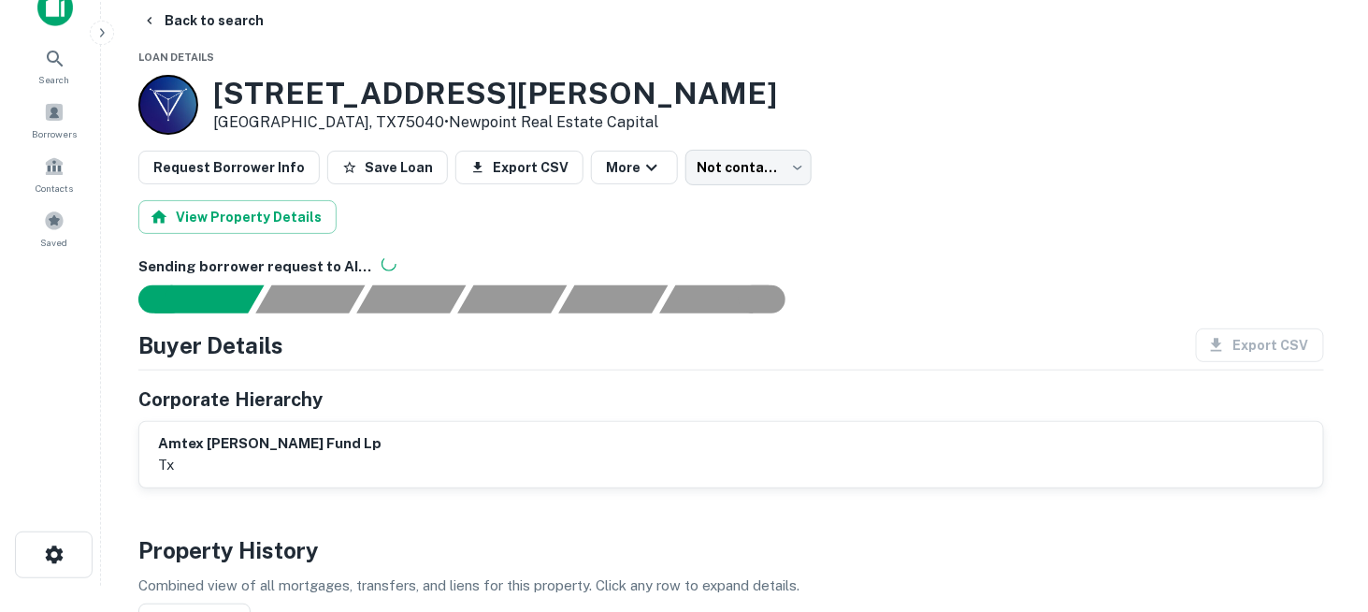
scroll to position [0, 0]
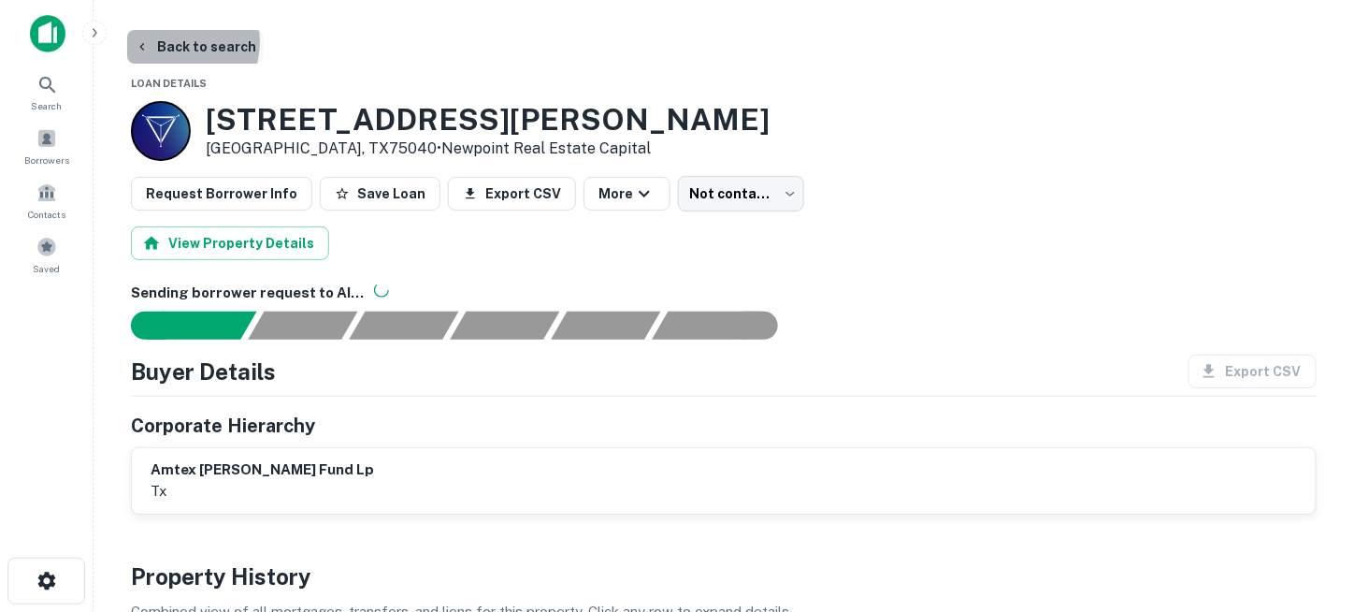
click at [166, 41] on button "Back to search" at bounding box center [195, 47] width 137 height 34
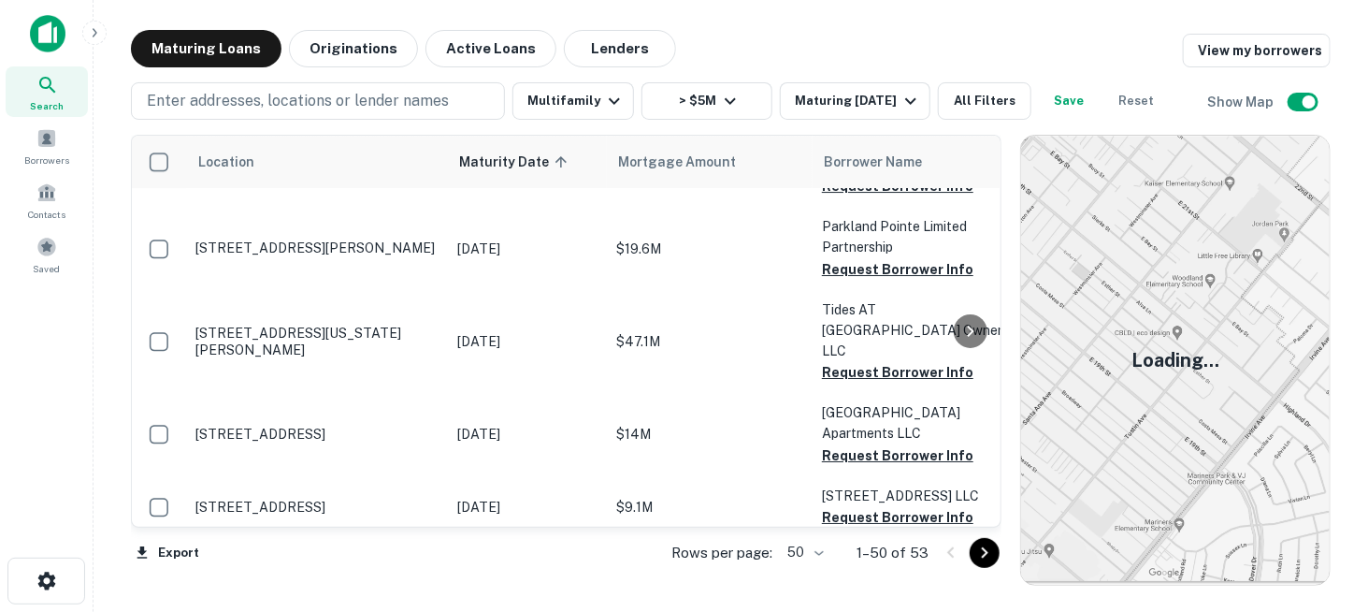
scroll to position [2835, 0]
